Goal: Navigation & Orientation: Find specific page/section

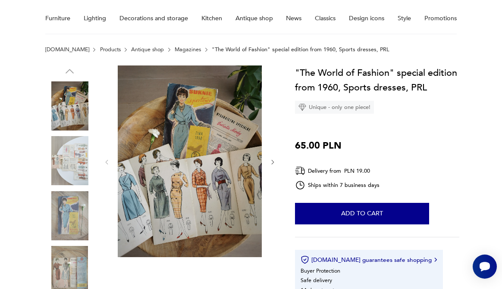
scroll to position [69, 0]
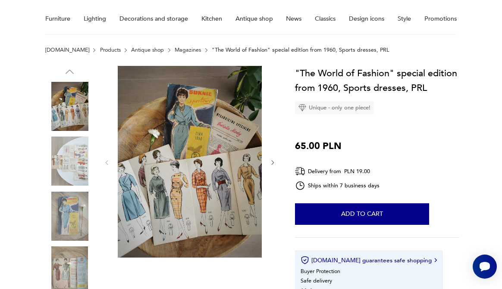
click at [77, 159] on img at bounding box center [69, 161] width 49 height 49
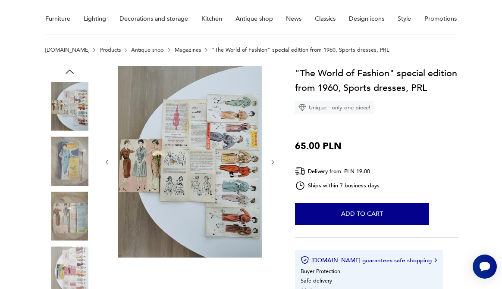
click at [72, 179] on img at bounding box center [69, 161] width 49 height 49
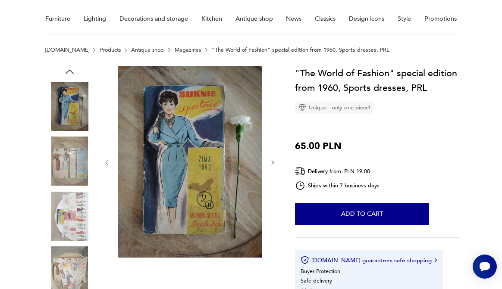
click at [72, 203] on img at bounding box center [69, 216] width 49 height 49
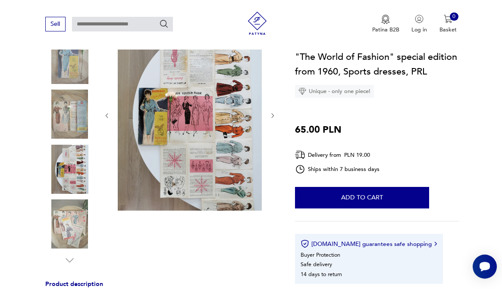
scroll to position [115, 0]
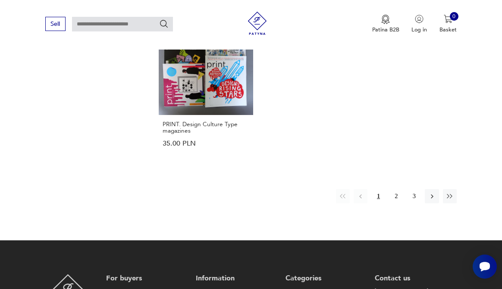
scroll to position [1171, 0]
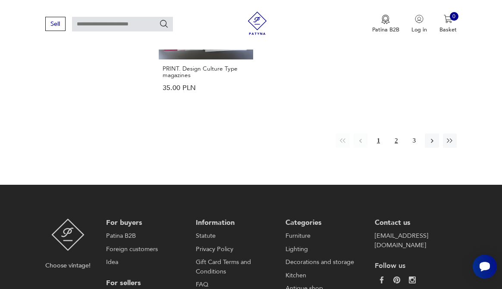
click at [397, 140] on font "2" at bounding box center [395, 140] width 3 height 7
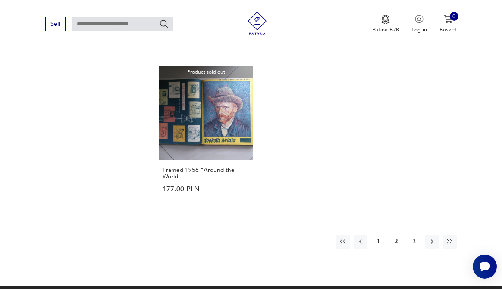
scroll to position [1101, 0]
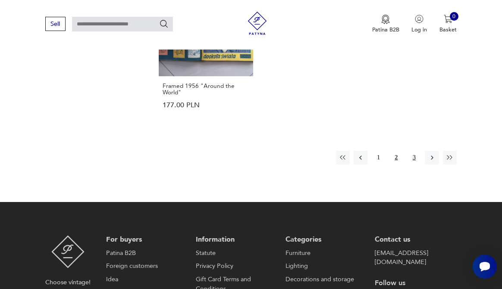
click at [416, 159] on button "3" at bounding box center [414, 158] width 14 height 14
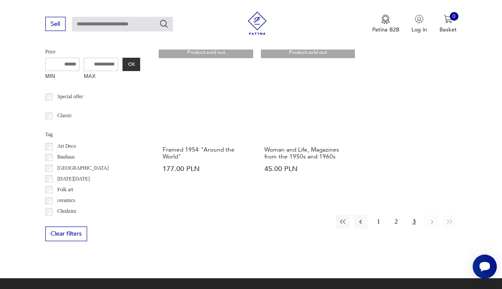
scroll to position [288, 0]
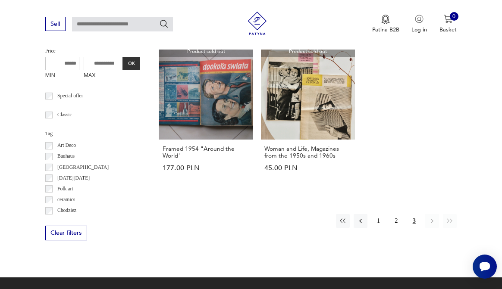
scroll to position [496, 0]
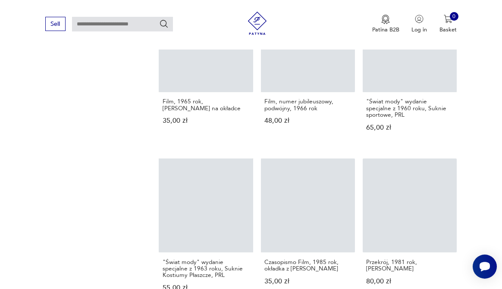
scroll to position [5, 0]
